Goal: Task Accomplishment & Management: Use online tool/utility

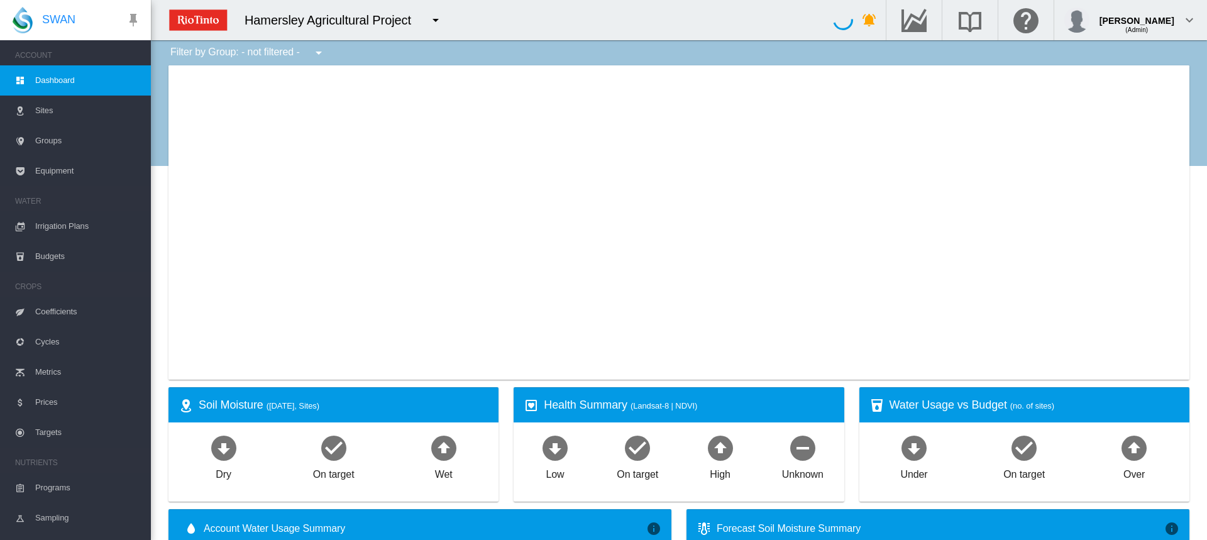
type input "**********"
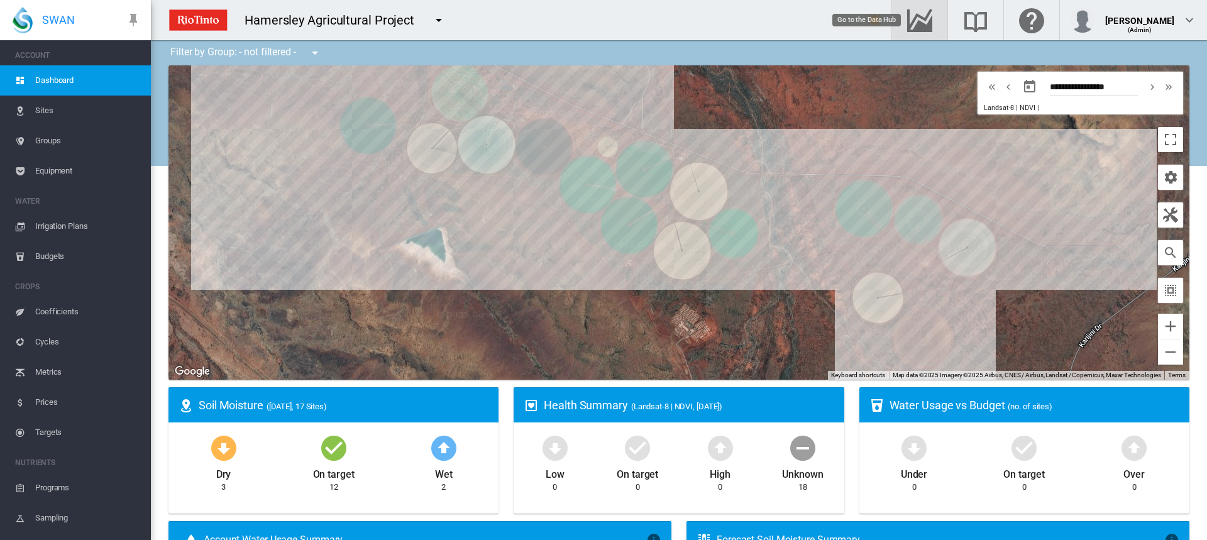
click at [933, 23] on md-icon "Go to the Data Hub" at bounding box center [920, 20] width 30 height 15
click at [60, 225] on span "Irrigation Plans" at bounding box center [88, 226] width 106 height 30
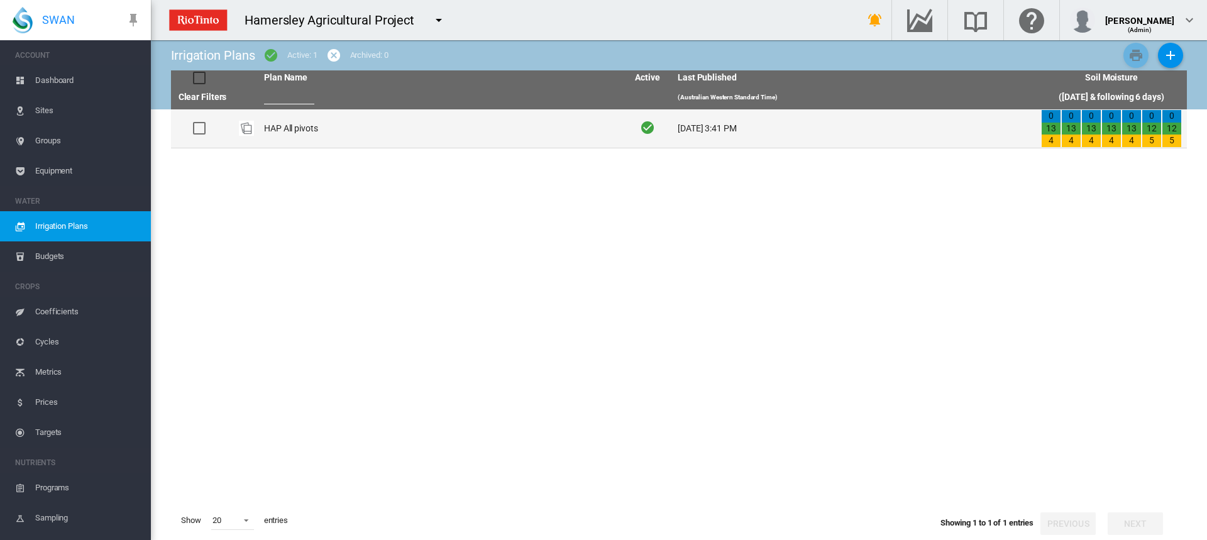
click at [324, 132] on td "HAP All pivots" at bounding box center [440, 128] width 363 height 38
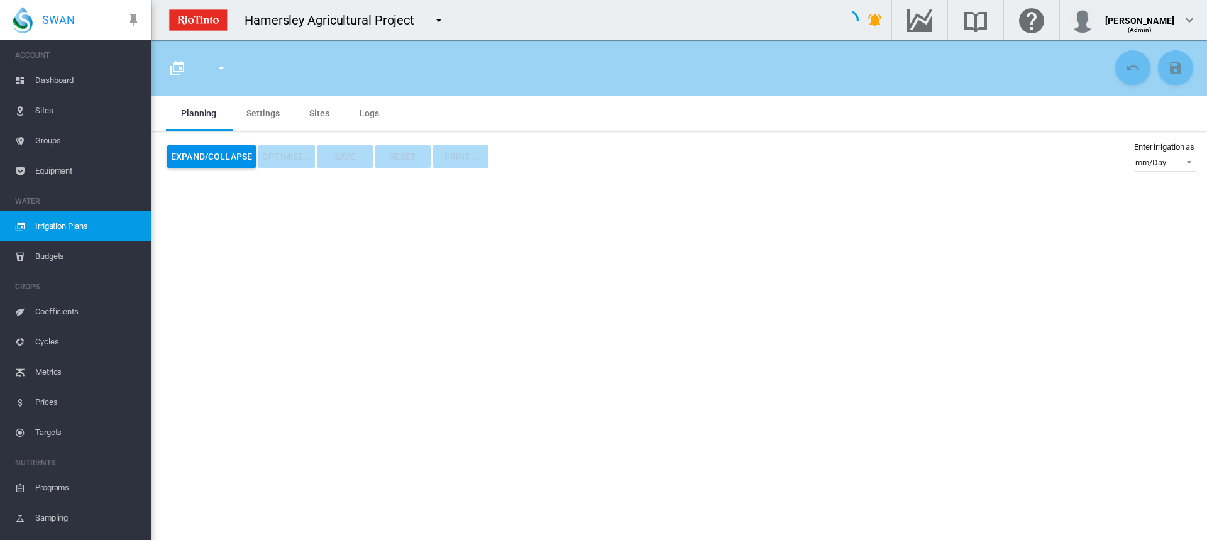
type input "**********"
type input "*"
type input "*****"
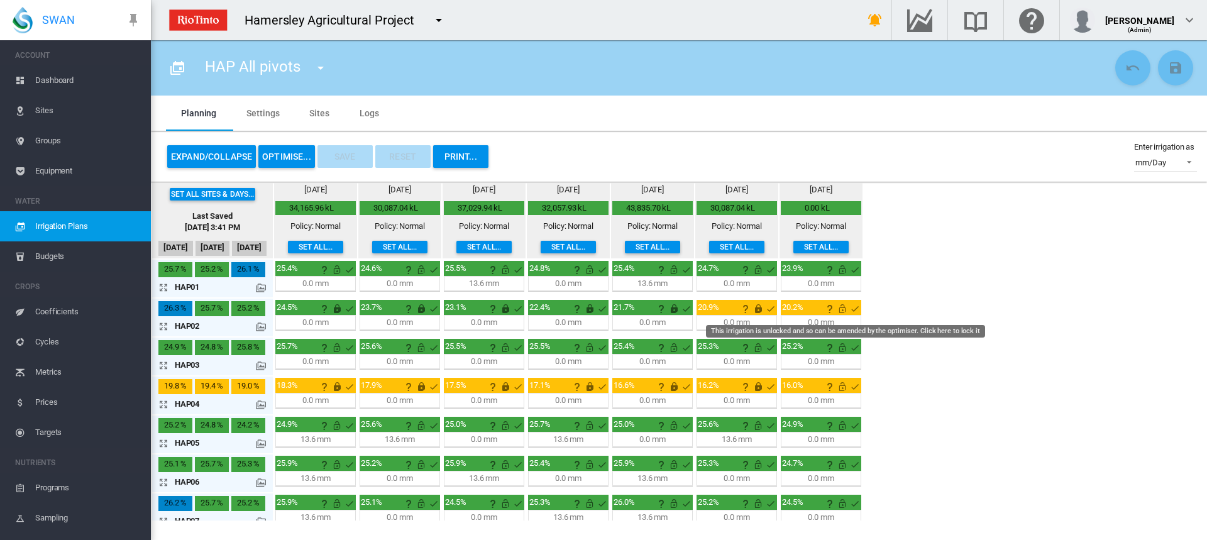
click at [843, 309] on md-icon "This irrigation is unlocked and so can be amended by the optimiser. Click here …" at bounding box center [842, 308] width 15 height 15
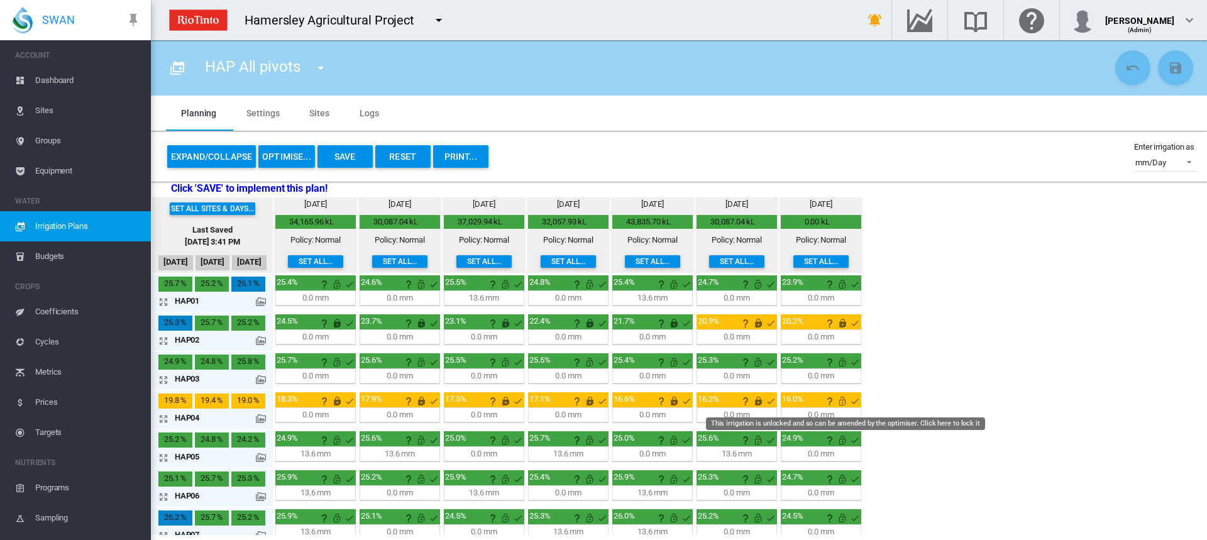
click at [839, 402] on md-icon "This irrigation is unlocked and so can be amended by the optimiser. Click here …" at bounding box center [842, 400] width 15 height 15
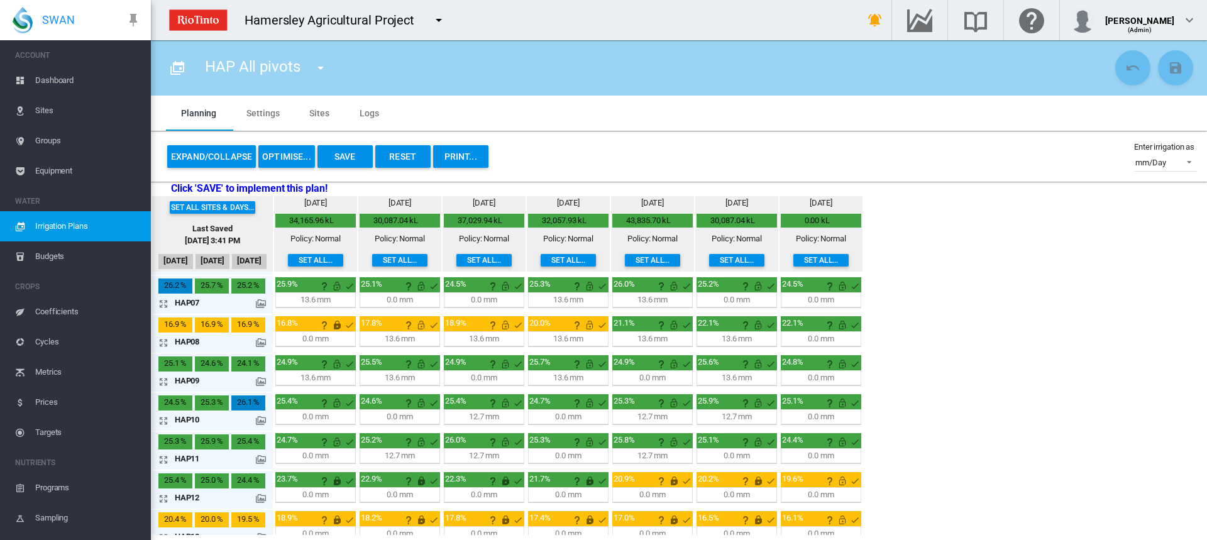
scroll to position [251, 0]
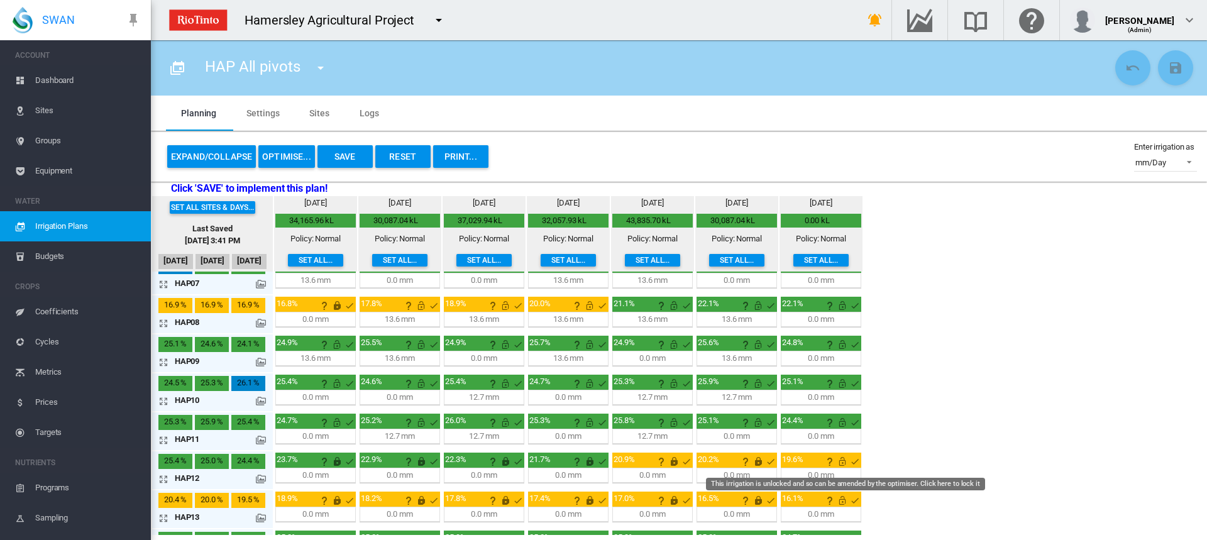
click at [843, 462] on md-icon "This irrigation is unlocked and so can be amended by the optimiser. Click here …" at bounding box center [842, 461] width 15 height 15
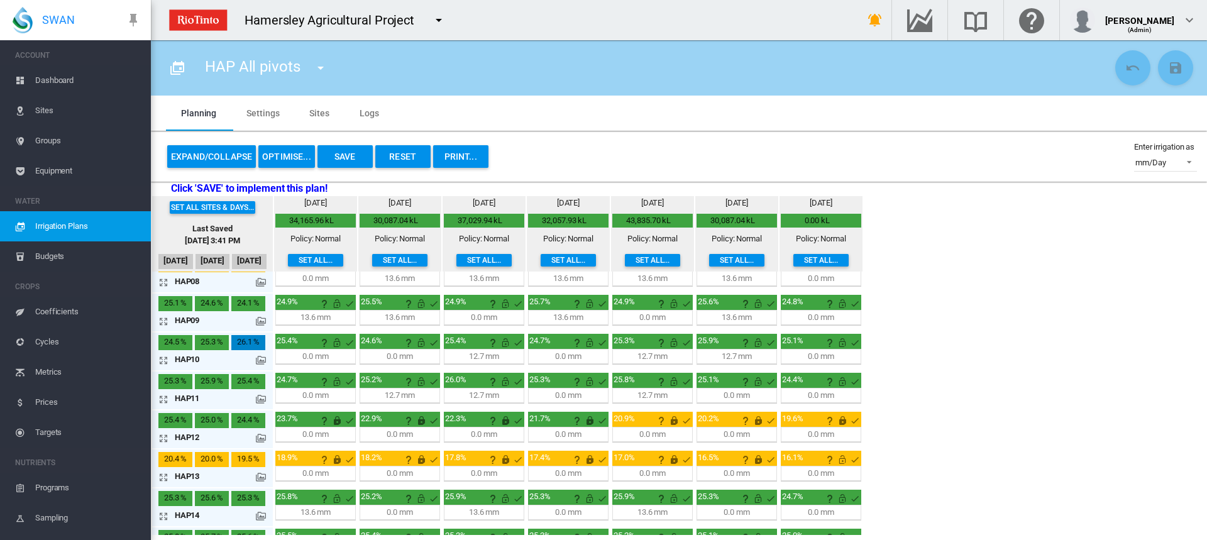
scroll to position [314, 0]
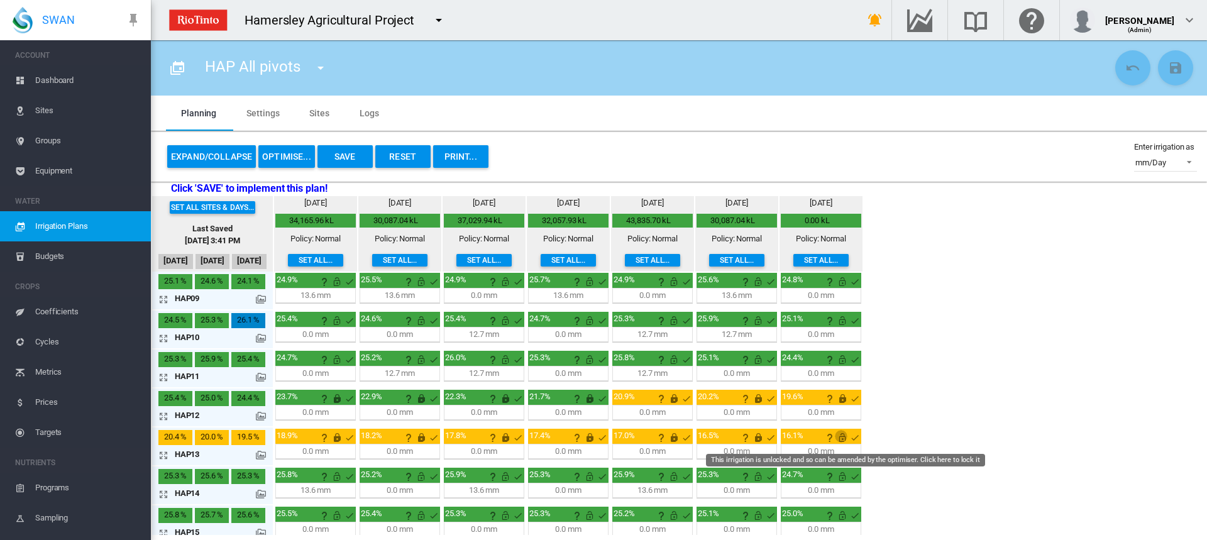
click at [840, 439] on md-icon "This irrigation is unlocked and so can be amended by the optimiser. Click here …" at bounding box center [842, 437] width 15 height 15
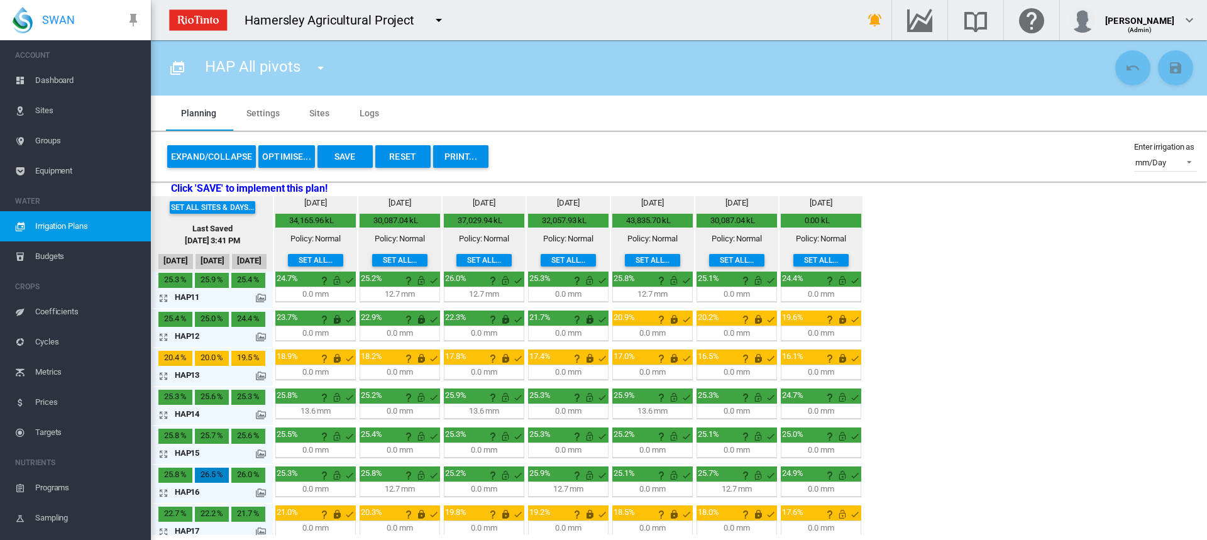
scroll to position [402, 0]
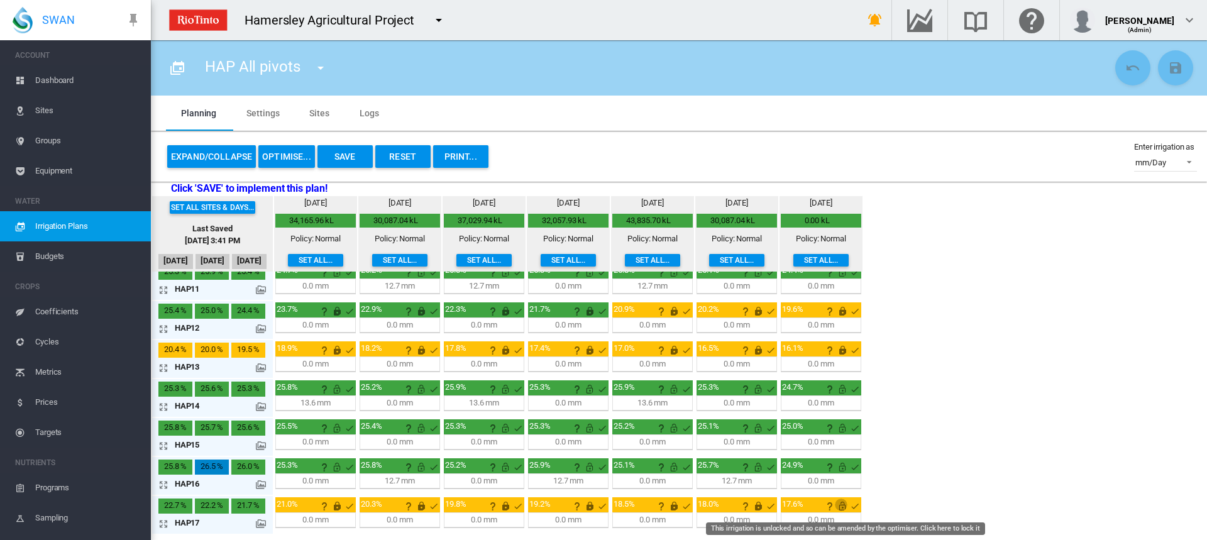
click at [842, 507] on md-icon "This irrigation is unlocked and so can be amended by the optimiser. Click here …" at bounding box center [842, 505] width 15 height 15
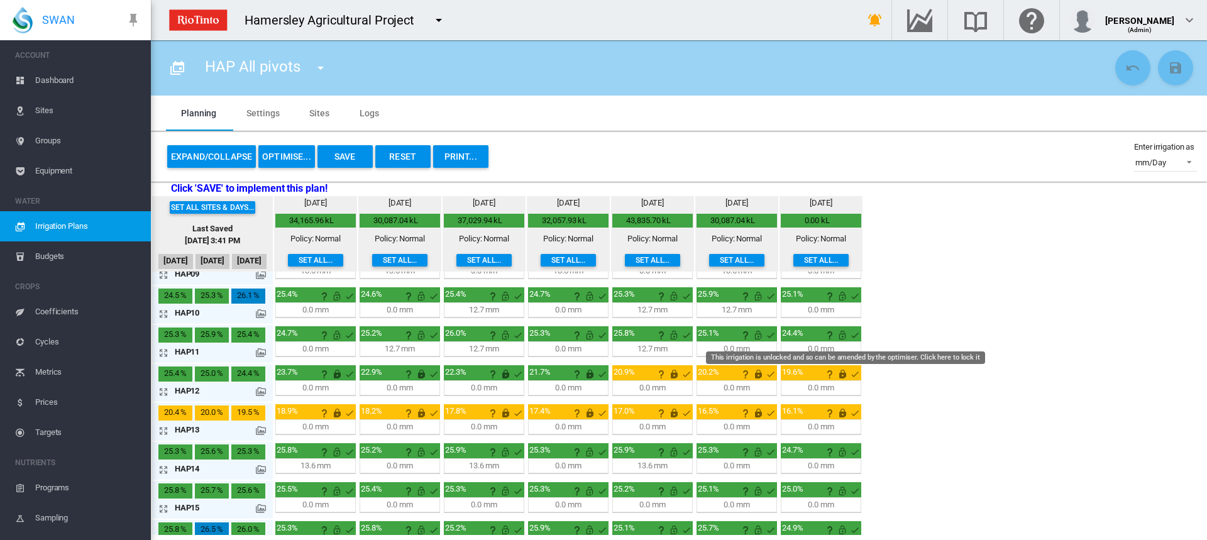
click at [842, 338] on md-icon "This irrigation is unlocked and so can be amended by the optimiser. Click here …" at bounding box center [842, 334] width 15 height 15
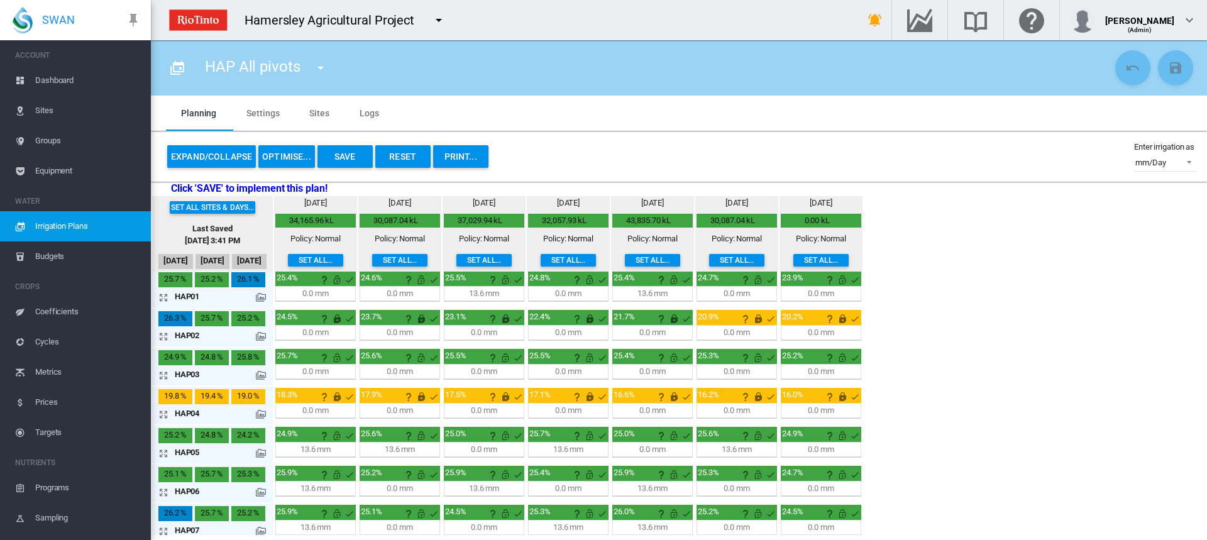
scroll to position [0, 0]
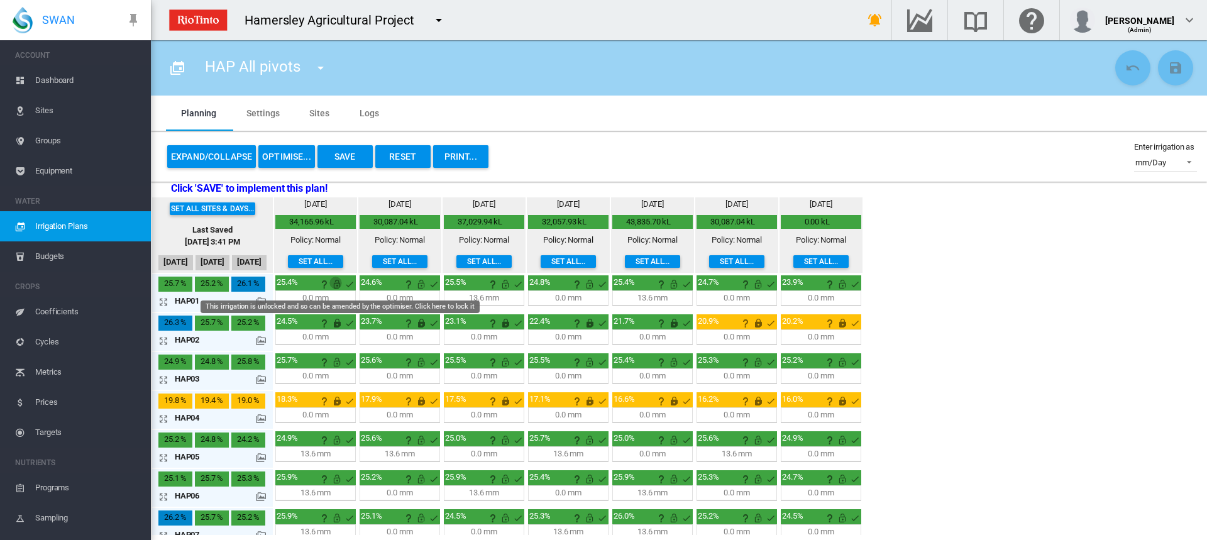
click at [334, 285] on md-icon "This irrigation is unlocked and so can be amended by the optimiser. Click here …" at bounding box center [336, 284] width 15 height 15
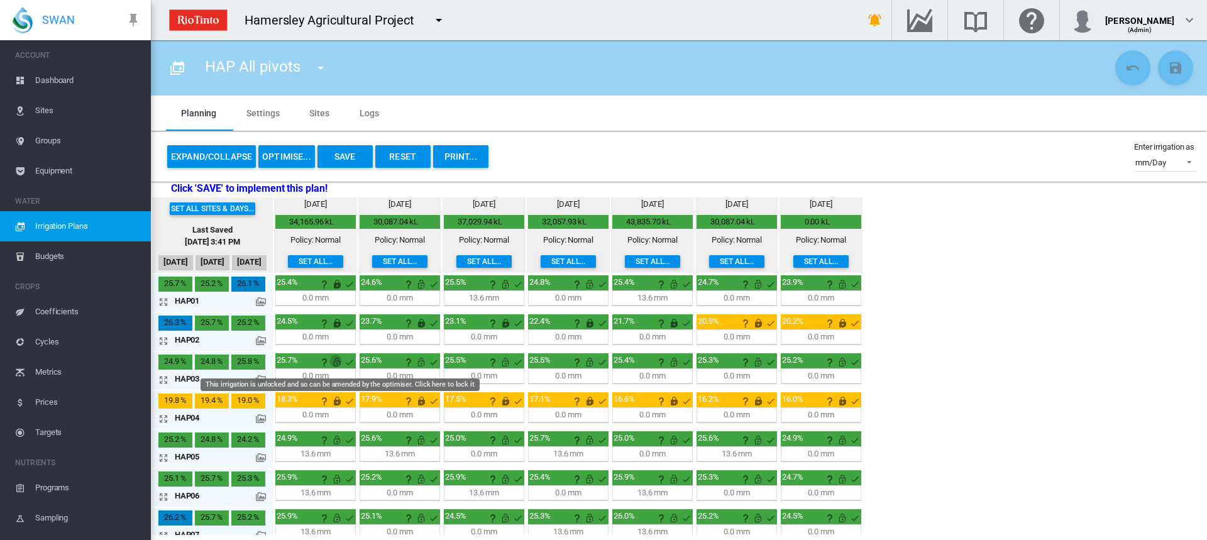
click at [335, 362] on md-icon "This irrigation is unlocked and so can be amended by the optimiser. Click here …" at bounding box center [336, 362] width 15 height 15
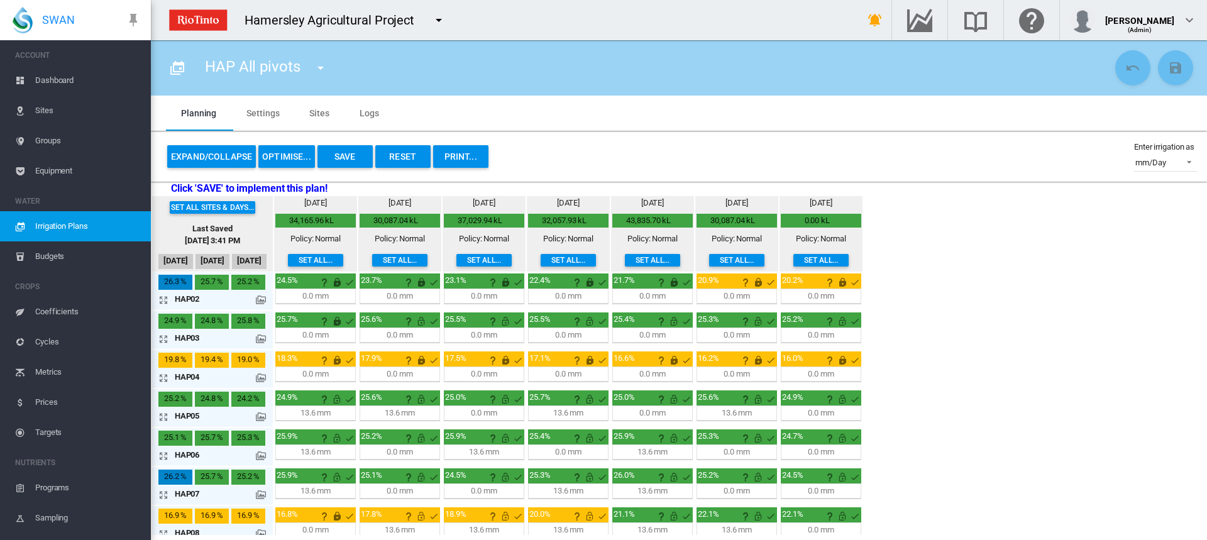
scroll to position [63, 0]
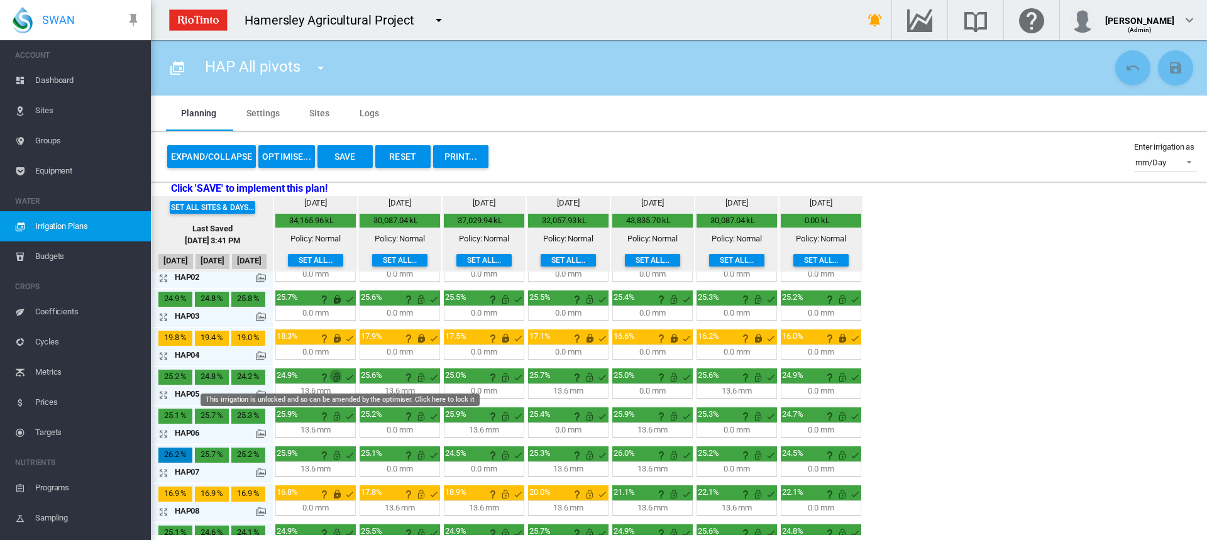
click at [336, 378] on md-icon "This irrigation is unlocked and so can be amended by the optimiser. Click here …" at bounding box center [336, 377] width 15 height 15
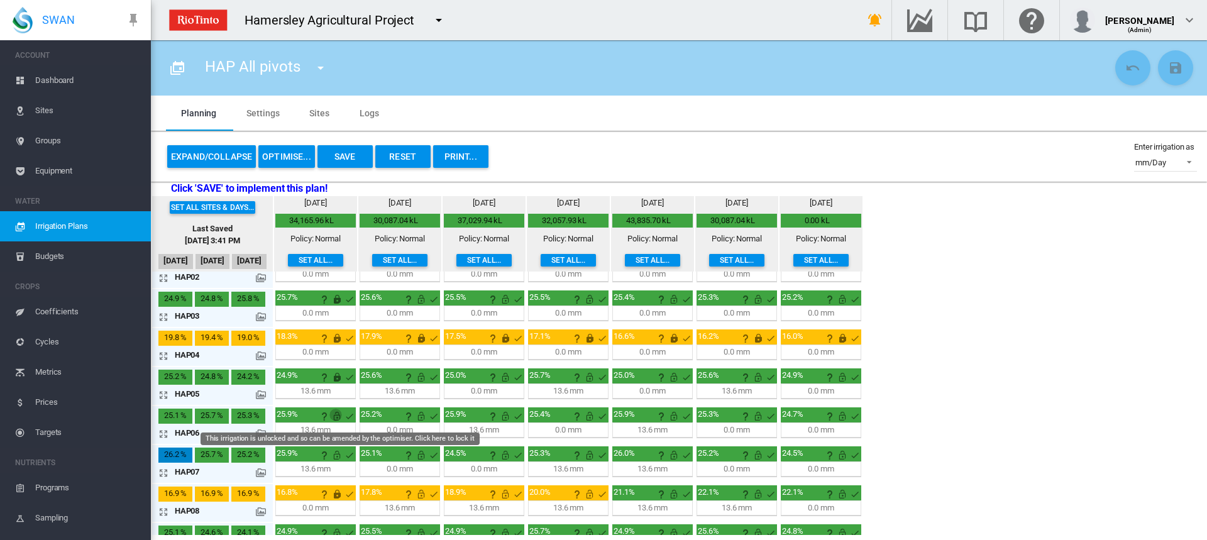
click at [335, 415] on md-icon "This irrigation is unlocked and so can be amended by the optimiser. Click here …" at bounding box center [336, 416] width 15 height 15
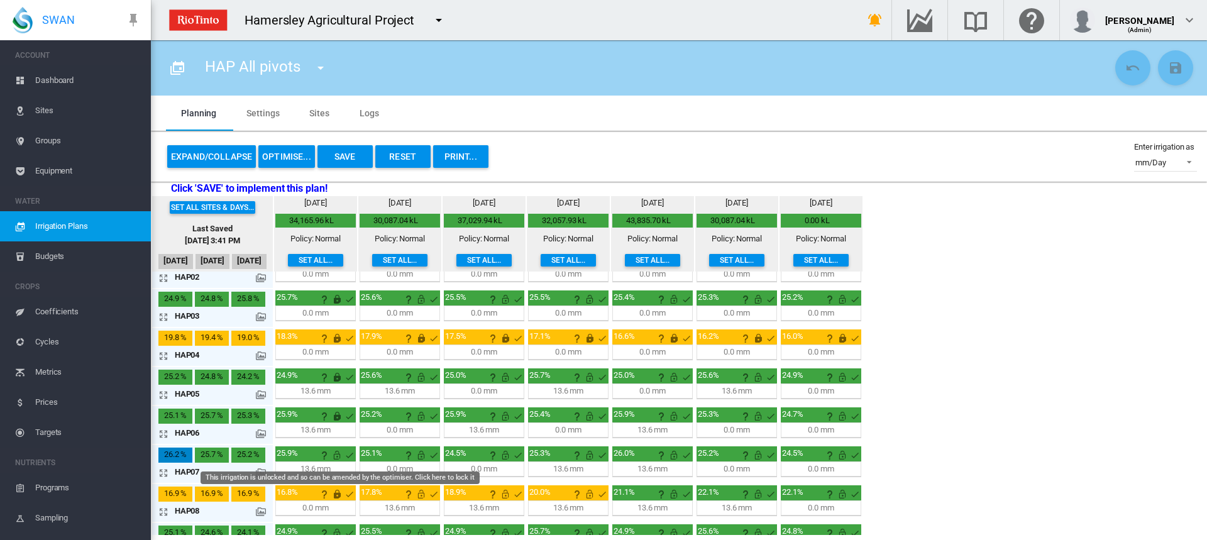
click at [337, 455] on md-icon "This irrigation is unlocked and so can be amended by the optimiser. Click here …" at bounding box center [336, 455] width 15 height 15
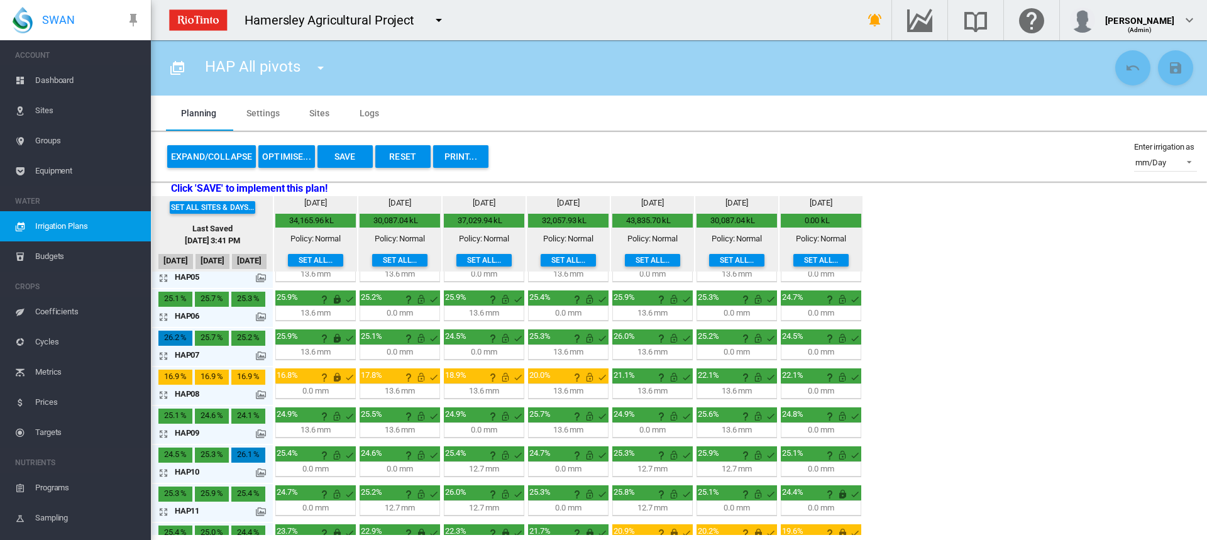
scroll to position [189, 0]
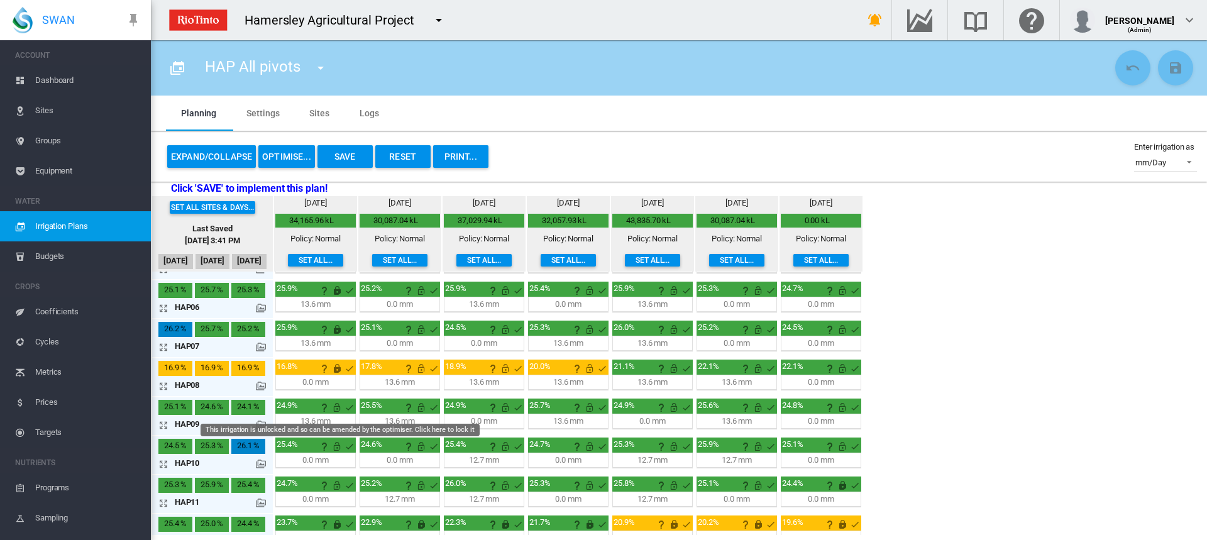
click at [339, 409] on md-icon "This irrigation is unlocked and so can be amended by the optimiser. Click here …" at bounding box center [336, 407] width 15 height 15
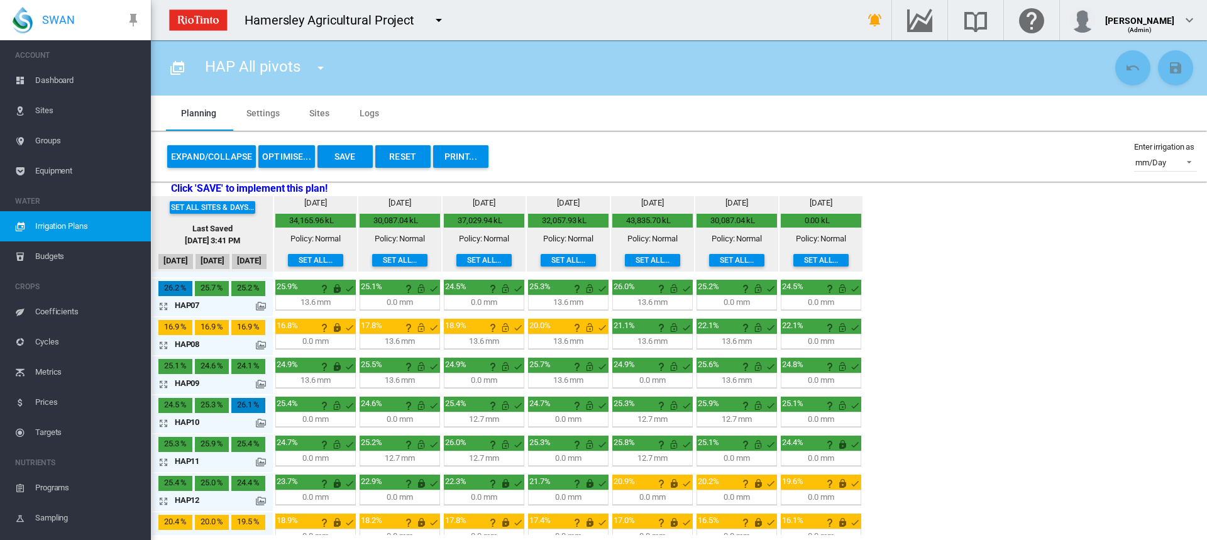
scroll to position [251, 0]
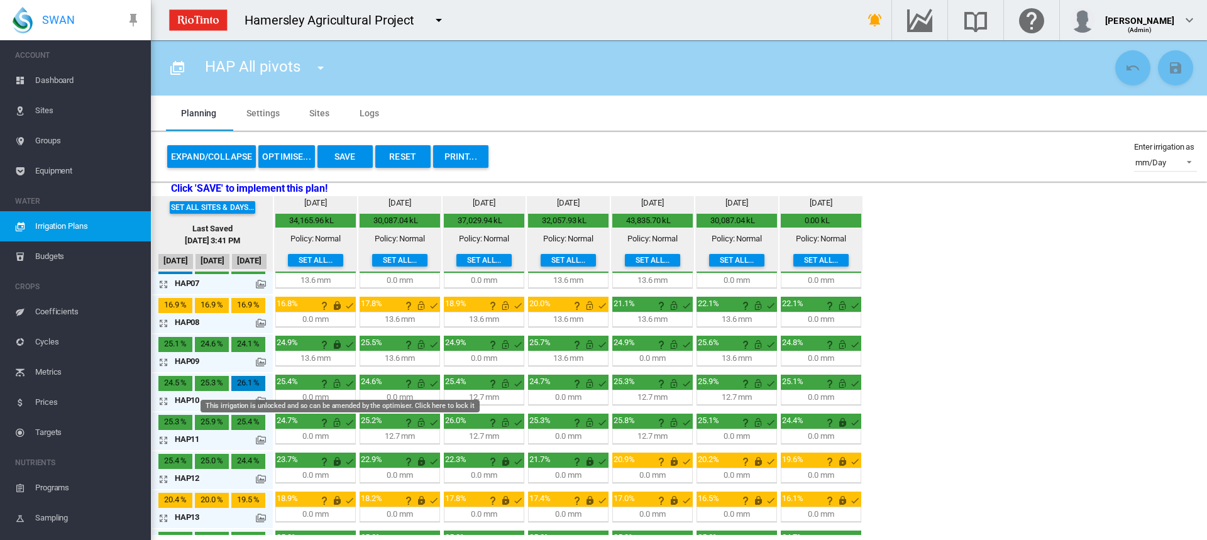
click at [337, 383] on md-icon "This irrigation is unlocked and so can be amended by the optimiser. Click here …" at bounding box center [336, 383] width 15 height 15
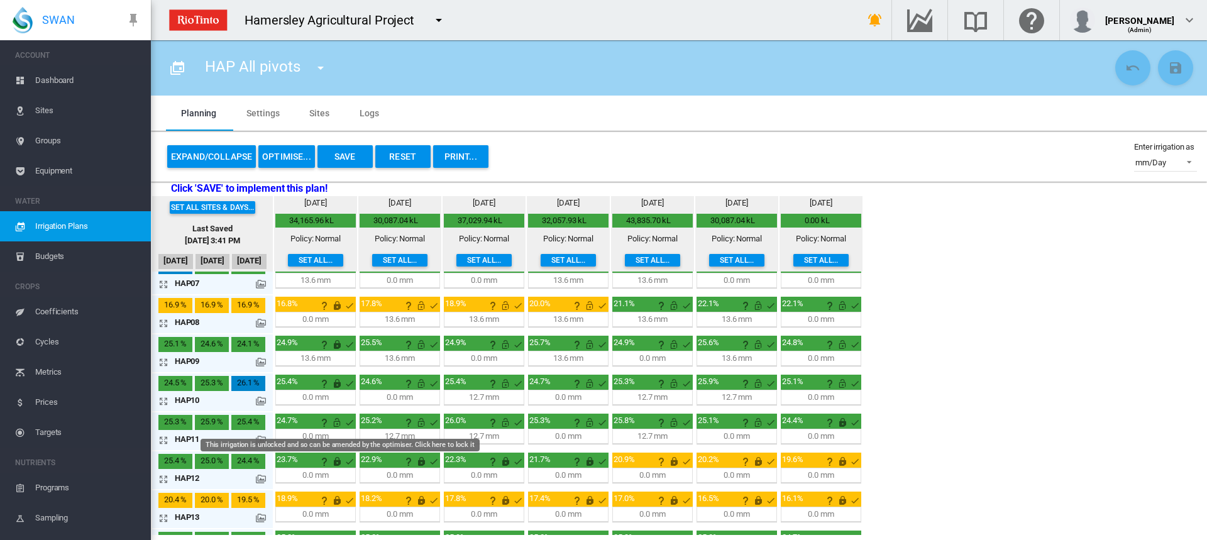
click at [334, 425] on md-icon "This irrigation is unlocked and so can be amended by the optimiser. Click here …" at bounding box center [336, 422] width 15 height 15
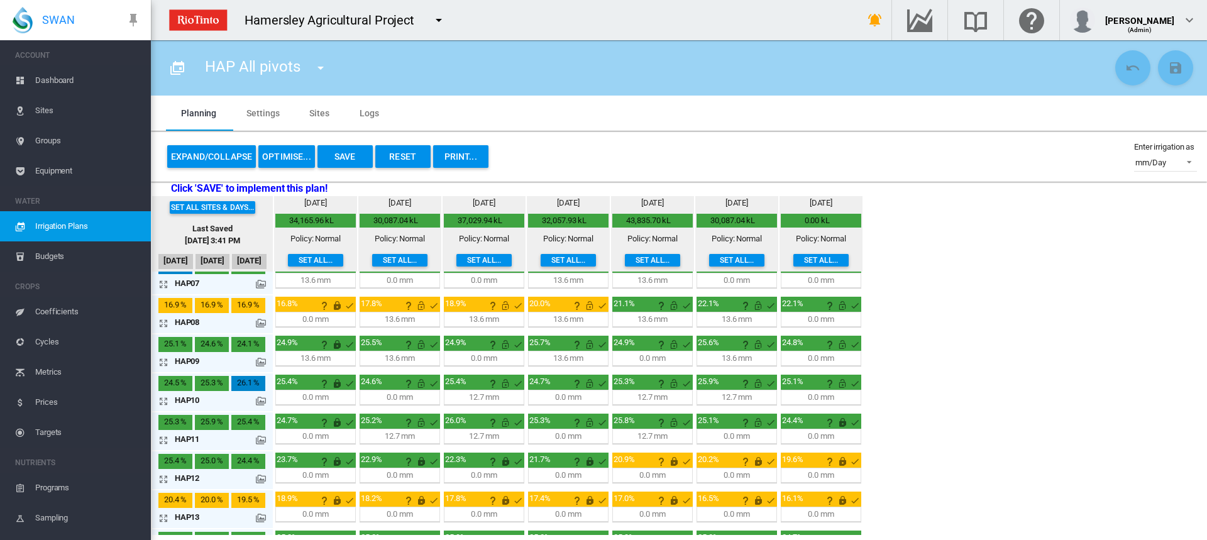
scroll to position [314, 0]
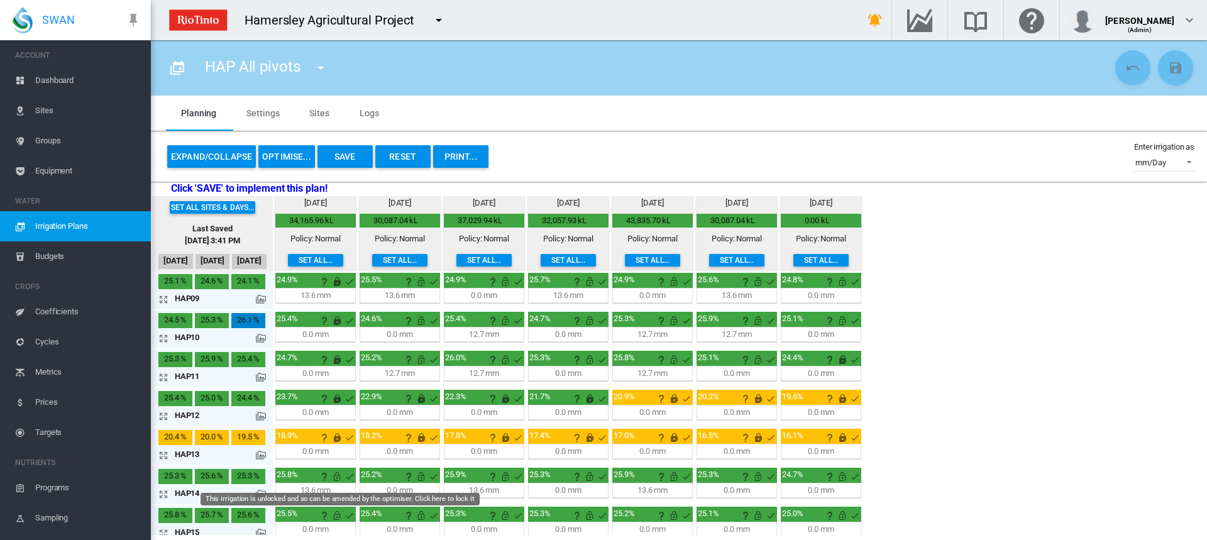
click at [337, 478] on md-icon "This irrigation is unlocked and so can be amended by the optimiser. Click here …" at bounding box center [336, 476] width 15 height 15
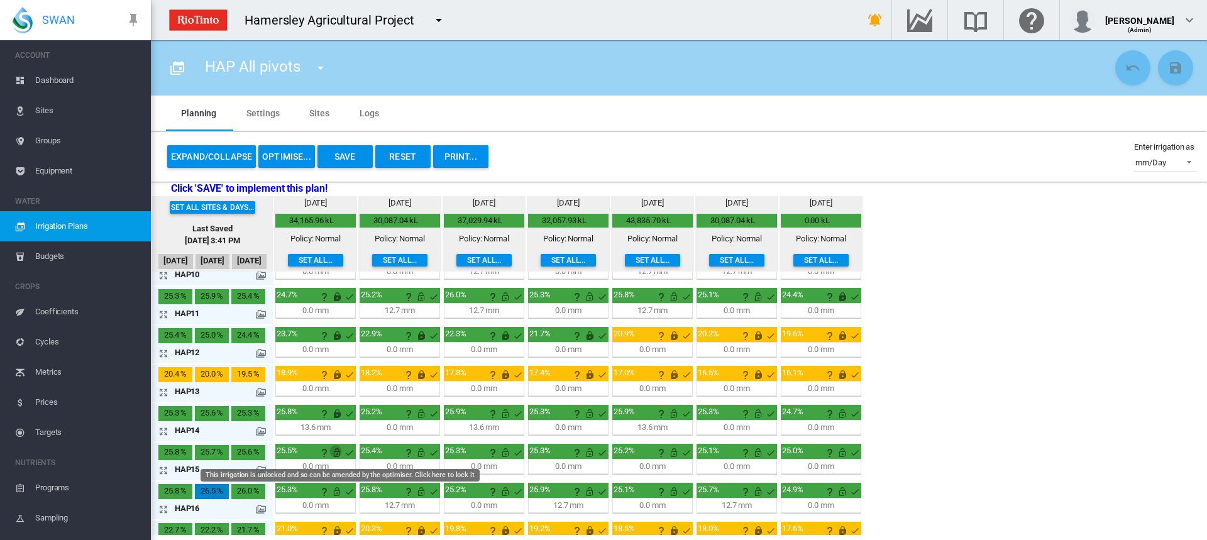
click at [336, 454] on md-icon "This irrigation is unlocked and so can be amended by the optimiser. Click here …" at bounding box center [336, 452] width 15 height 15
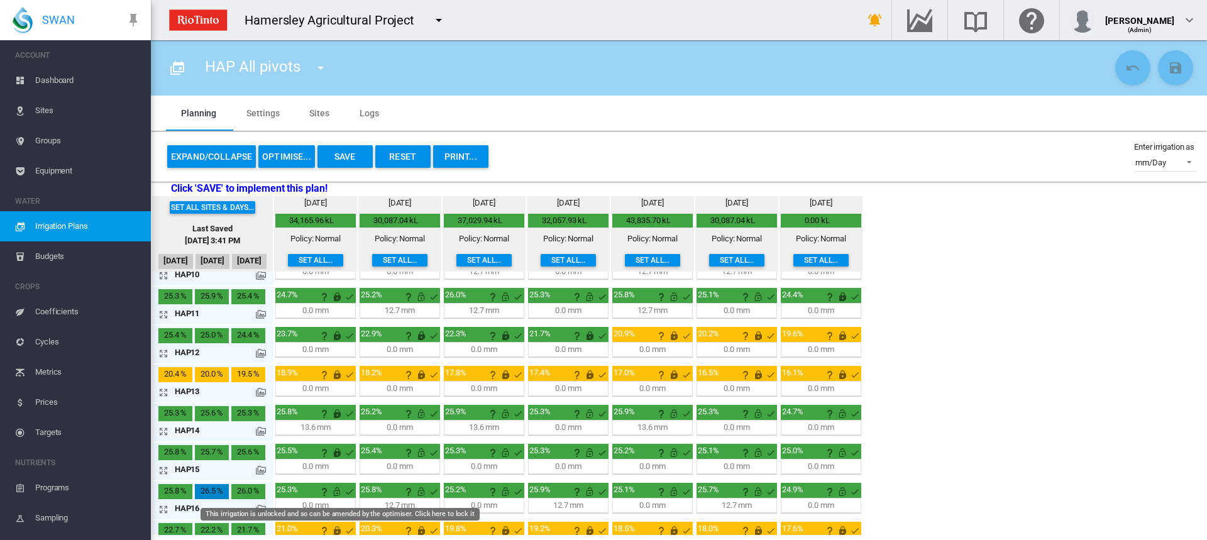
click at [338, 496] on md-icon "This irrigation is unlocked and so can be amended by the optimiser. Click here …" at bounding box center [336, 491] width 15 height 15
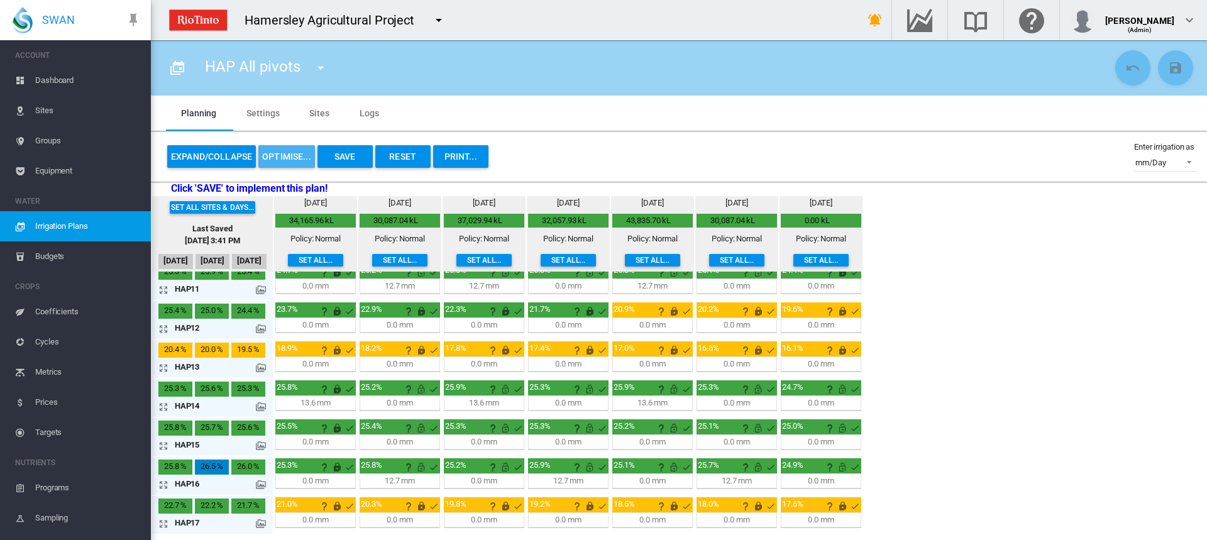
click at [285, 153] on button "OPTIMISE..." at bounding box center [286, 156] width 57 height 23
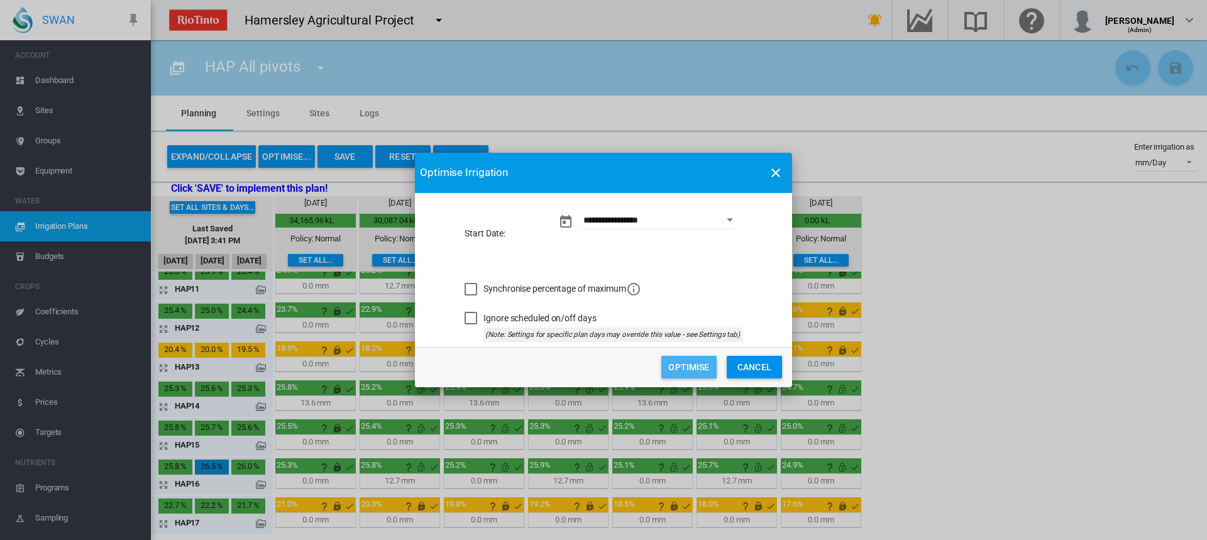
click at [680, 366] on button "Optimise" at bounding box center [688, 367] width 55 height 23
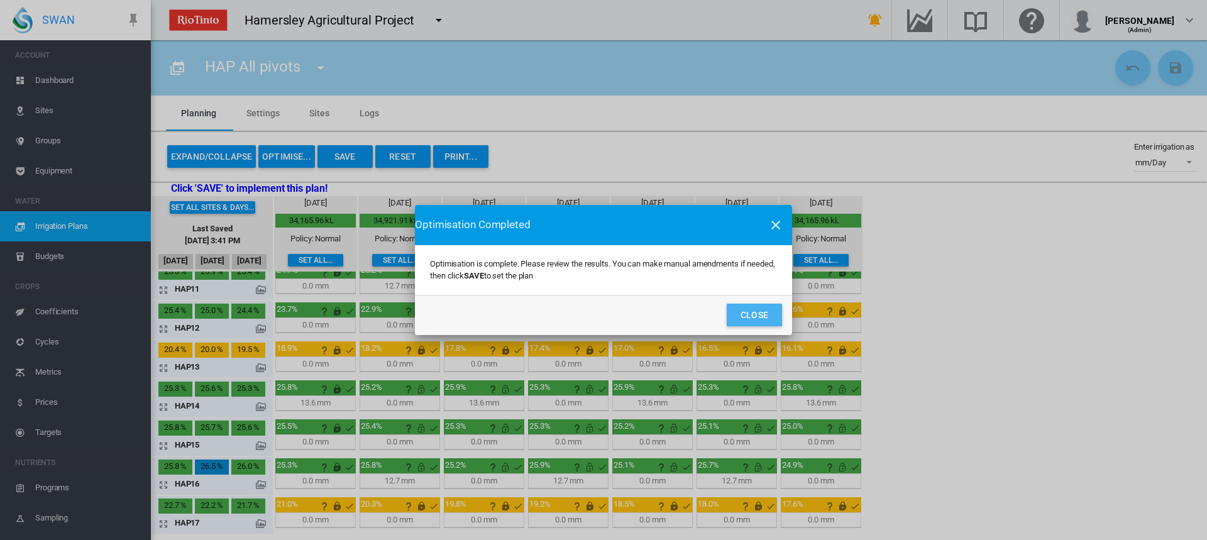
click at [745, 312] on button "Close" at bounding box center [754, 315] width 55 height 23
